Goal: Transaction & Acquisition: Purchase product/service

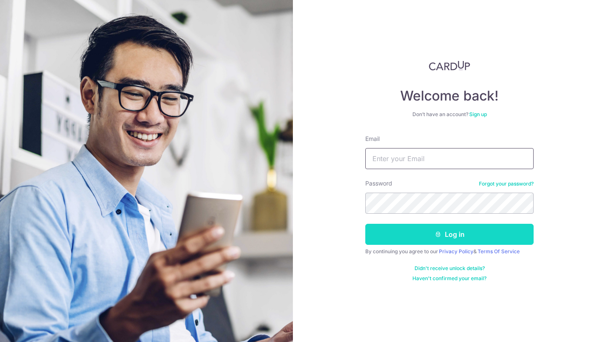
type input "G-w-r@hotmail.com"
click at [466, 240] on button "Log in" at bounding box center [449, 234] width 168 height 21
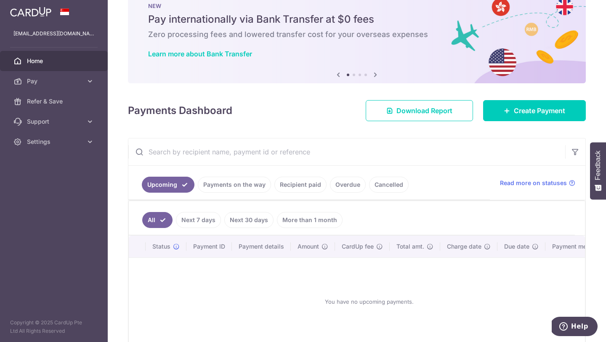
scroll to position [29, 0]
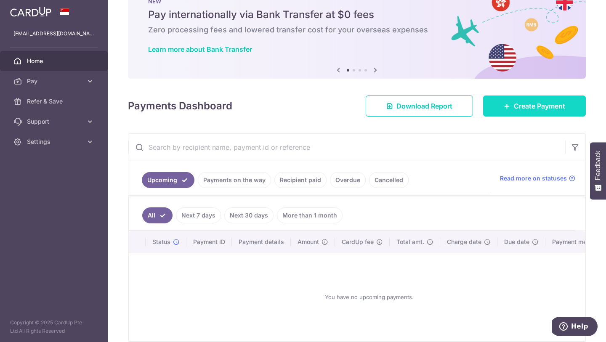
click at [503, 101] on link "Create Payment" at bounding box center [534, 106] width 103 height 21
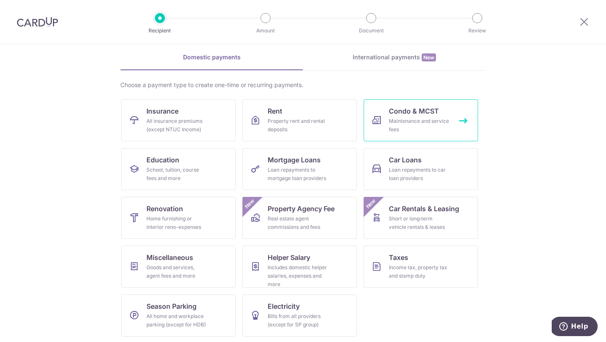
scroll to position [35, 0]
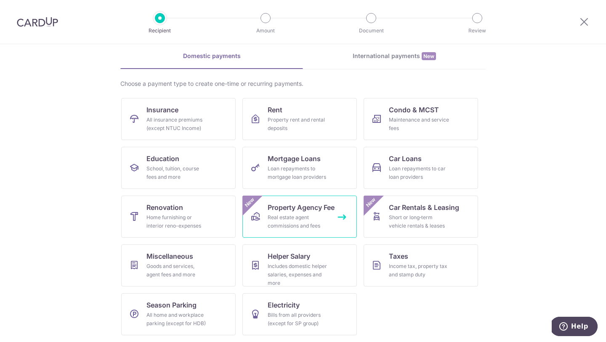
click at [294, 220] on div "Real estate agent commissions and fees" at bounding box center [298, 221] width 61 height 17
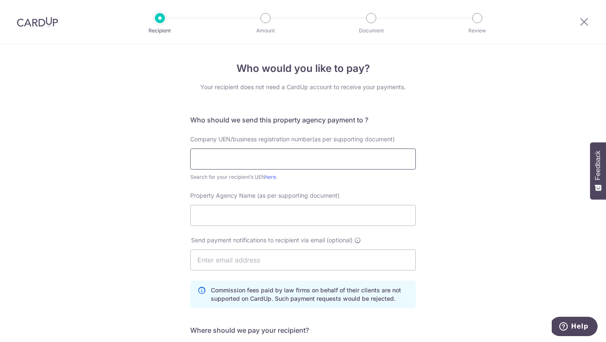
click at [270, 157] on input "text" at bounding box center [303, 159] width 226 height 21
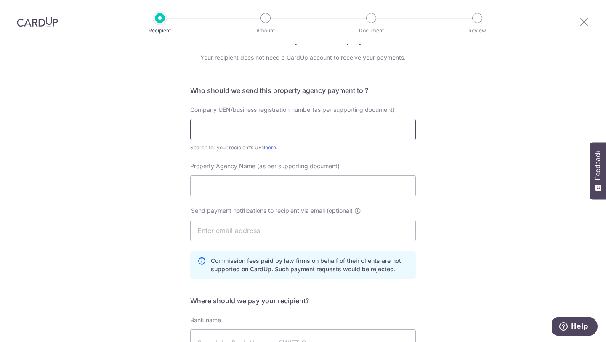
scroll to position [47, 0]
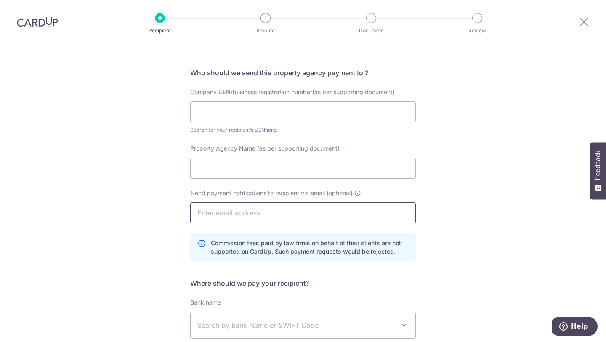
click at [253, 213] on input "text" at bounding box center [303, 213] width 226 height 21
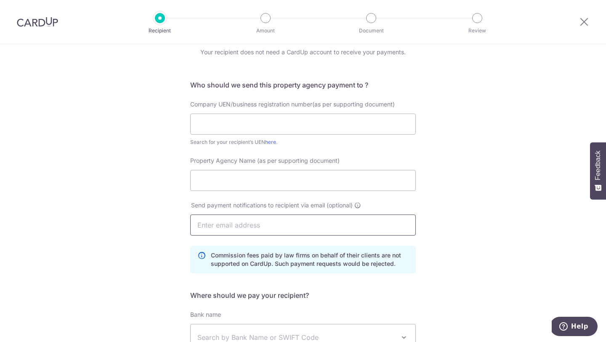
scroll to position [35, 0]
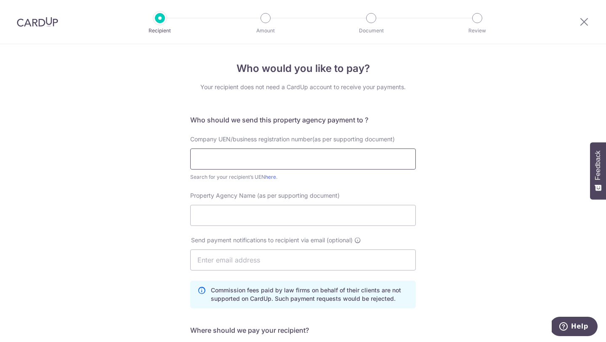
click at [296, 156] on input "text" at bounding box center [303, 159] width 226 height 21
type input "199903004H"
click at [245, 210] on input "Property Agency Name (as per supporting document)" at bounding box center [303, 215] width 226 height 21
type input "O"
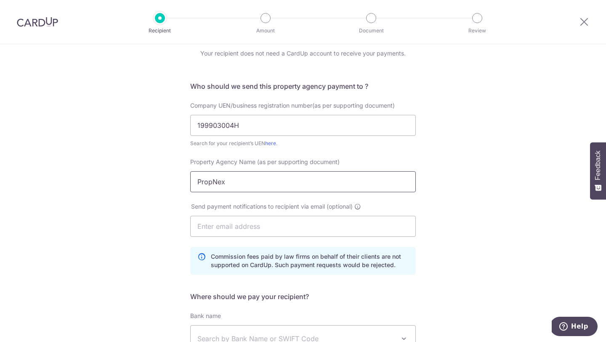
scroll to position [35, 0]
click at [282, 225] on input "text" at bounding box center [303, 225] width 226 height 21
click at [259, 179] on input "PropNex" at bounding box center [303, 180] width 226 height 21
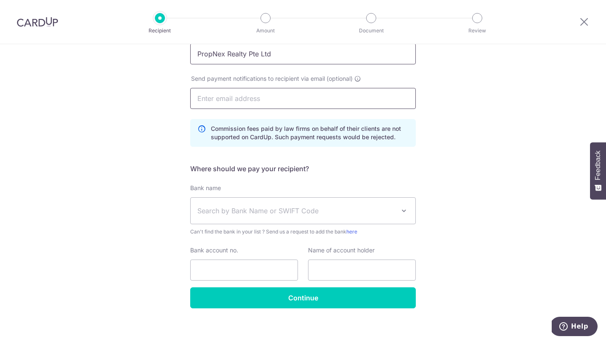
scroll to position [162, 0]
type input "PropNex Realty Pte Ltd"
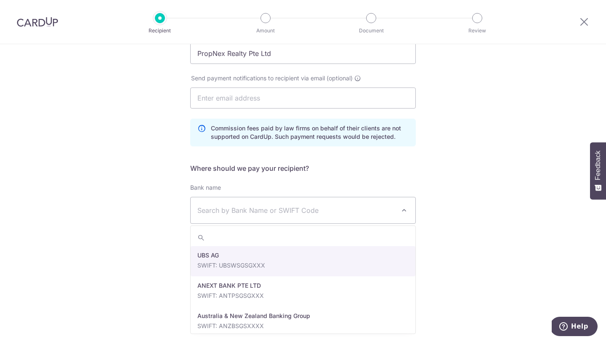
click at [265, 214] on span "Search by Bank Name or SWIFT Code" at bounding box center [296, 210] width 198 height 10
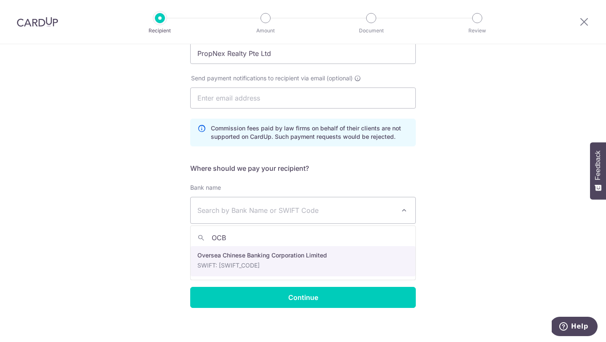
type input "OCB"
select select "12"
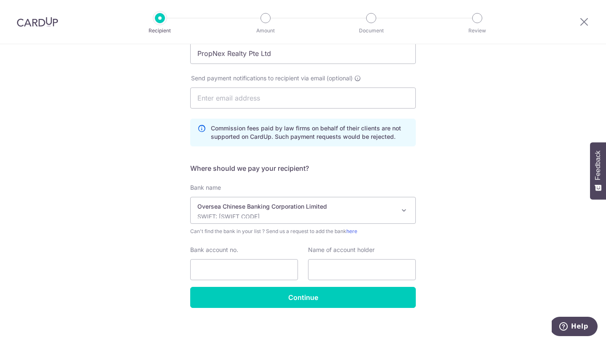
scroll to position [168, 0]
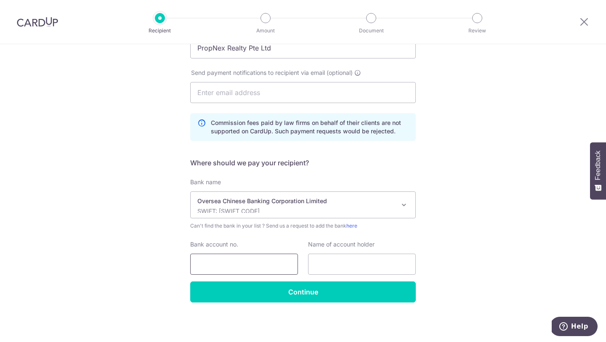
click at [243, 263] on input "Bank account no." at bounding box center [244, 264] width 108 height 21
type input "501807101001"
click at [330, 262] on input "text" at bounding box center [362, 264] width 108 height 21
click at [269, 52] on input "PropNex Realty Pte Ltd" at bounding box center [303, 47] width 226 height 21
click at [340, 271] on input "text" at bounding box center [362, 264] width 108 height 21
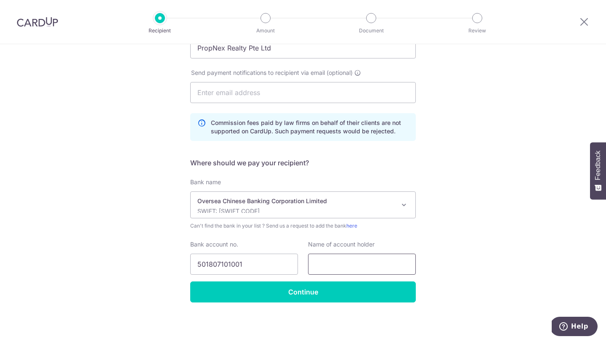
paste input "PropNex Realty Pte Ltd"
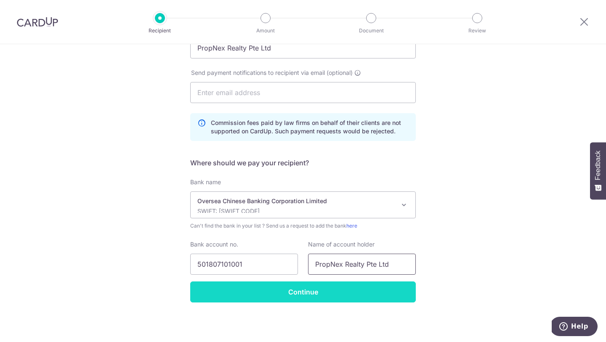
type input "PropNex Realty Pte Ltd"
click at [362, 288] on input "Continue" at bounding box center [303, 292] width 226 height 21
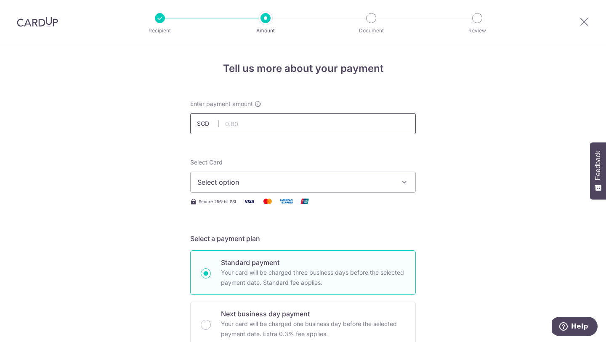
click at [314, 123] on input "text" at bounding box center [303, 123] width 226 height 21
type input "9,101.50"
click at [357, 173] on button "Select option" at bounding box center [303, 182] width 226 height 21
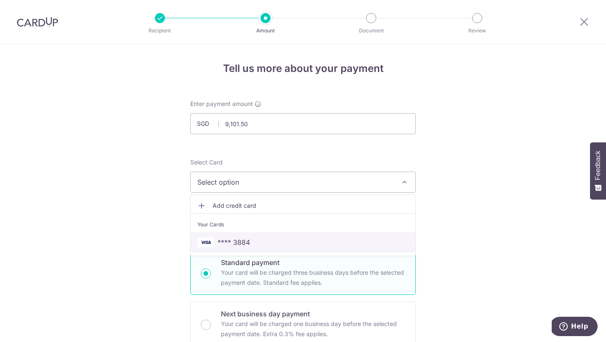
click at [308, 242] on span "**** 3884" at bounding box center [302, 242] width 211 height 10
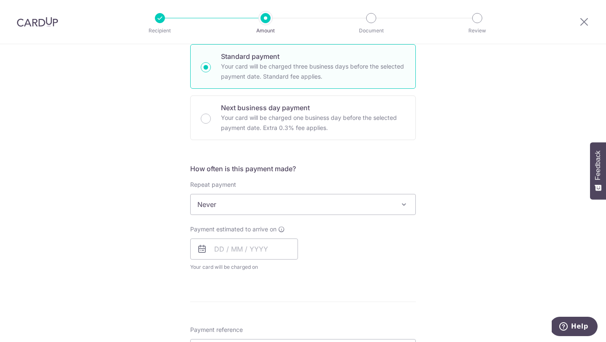
scroll to position [207, 0]
click at [301, 203] on span "Never" at bounding box center [303, 204] width 225 height 20
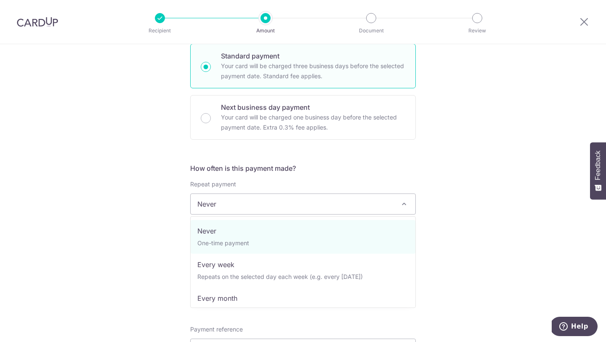
click at [301, 203] on span "Never" at bounding box center [303, 204] width 225 height 20
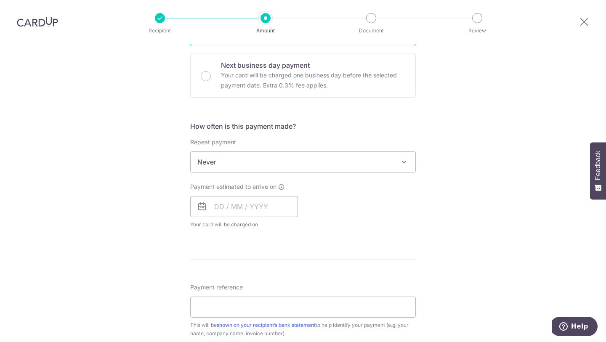
scroll to position [251, 0]
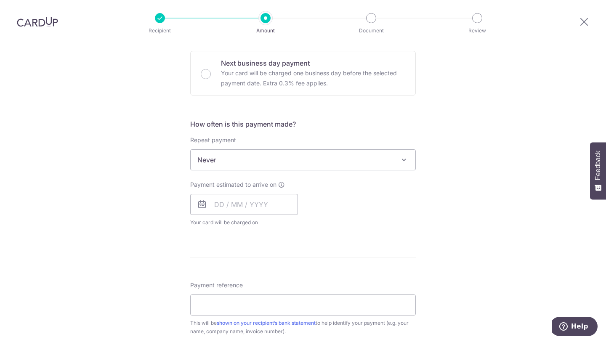
click at [242, 217] on div "Payment estimated to arrive on Your card will be charged on for the first payme…" at bounding box center [244, 204] width 108 height 46
click at [240, 209] on input "text" at bounding box center [244, 204] width 108 height 21
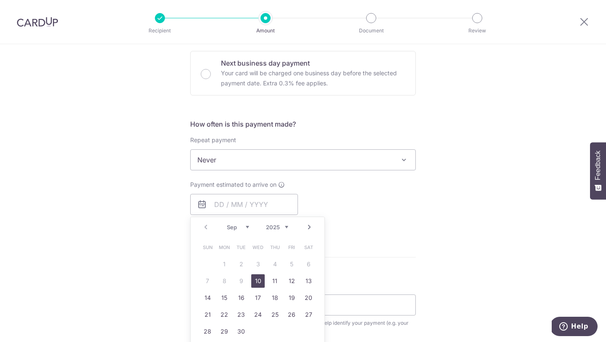
click at [263, 280] on link "10" at bounding box center [257, 280] width 13 height 13
type input "[DATE]"
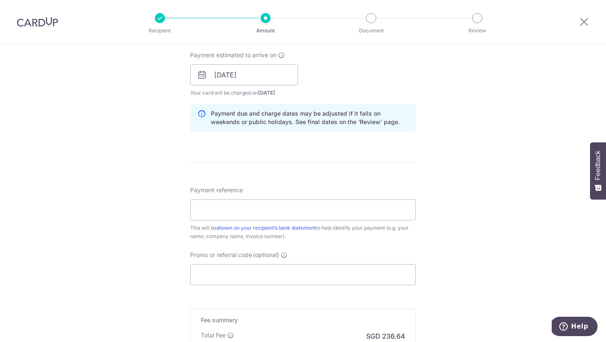
scroll to position [381, 0]
click at [336, 208] on input "Payment reference" at bounding box center [303, 209] width 226 height 21
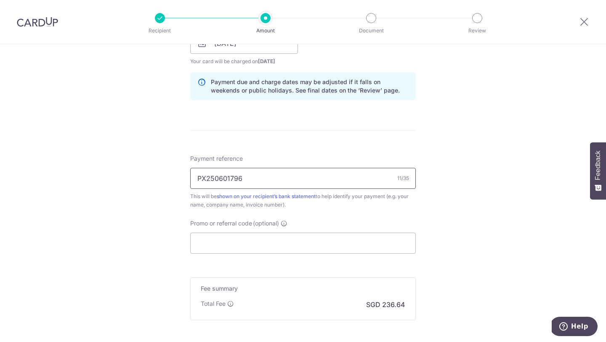
scroll to position [419, 0]
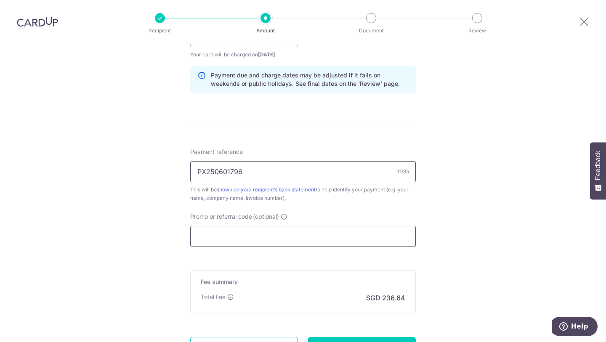
type input "PX250601796"
click at [308, 236] on input "Promo or referral code (optional)" at bounding box center [303, 236] width 226 height 21
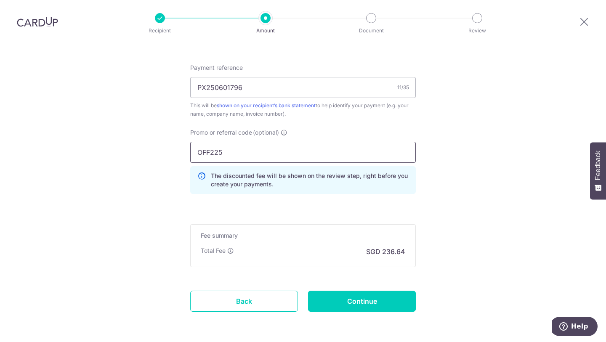
scroll to position [536, 0]
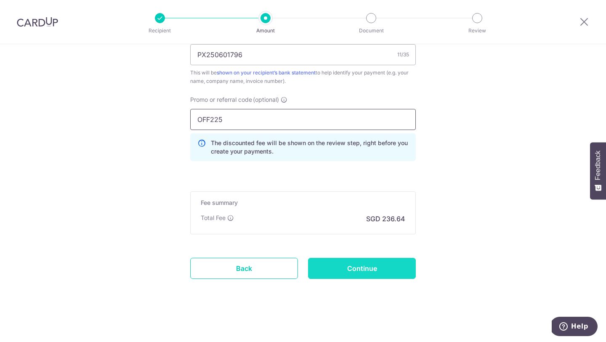
type input "OFF225"
click at [375, 266] on input "Continue" at bounding box center [362, 268] width 108 height 21
type input "Create Schedule"
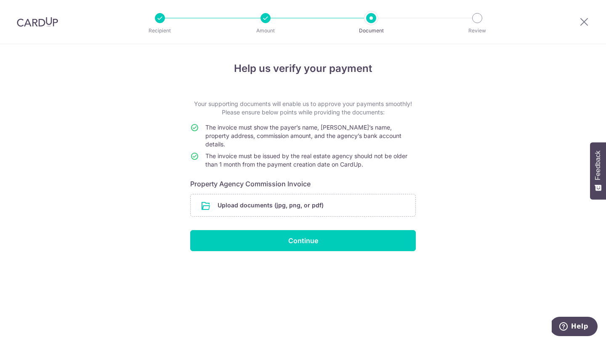
click at [527, 104] on div "Help us verify your payment Your supporting documents will enable us to approve…" at bounding box center [303, 193] width 606 height 298
click at [481, 223] on div "Help us verify your payment Your supporting documents will enable us to approve…" at bounding box center [303, 193] width 606 height 298
click at [330, 195] on input "file" at bounding box center [303, 206] width 225 height 22
click at [284, 199] on input "file" at bounding box center [303, 206] width 225 height 22
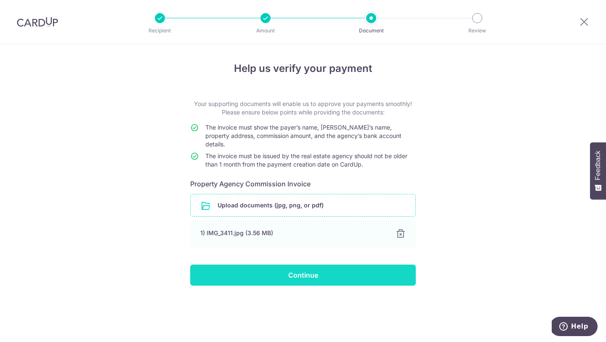
click at [312, 265] on input "Continue" at bounding box center [303, 275] width 226 height 21
